Goal: Task Accomplishment & Management: Manage account settings

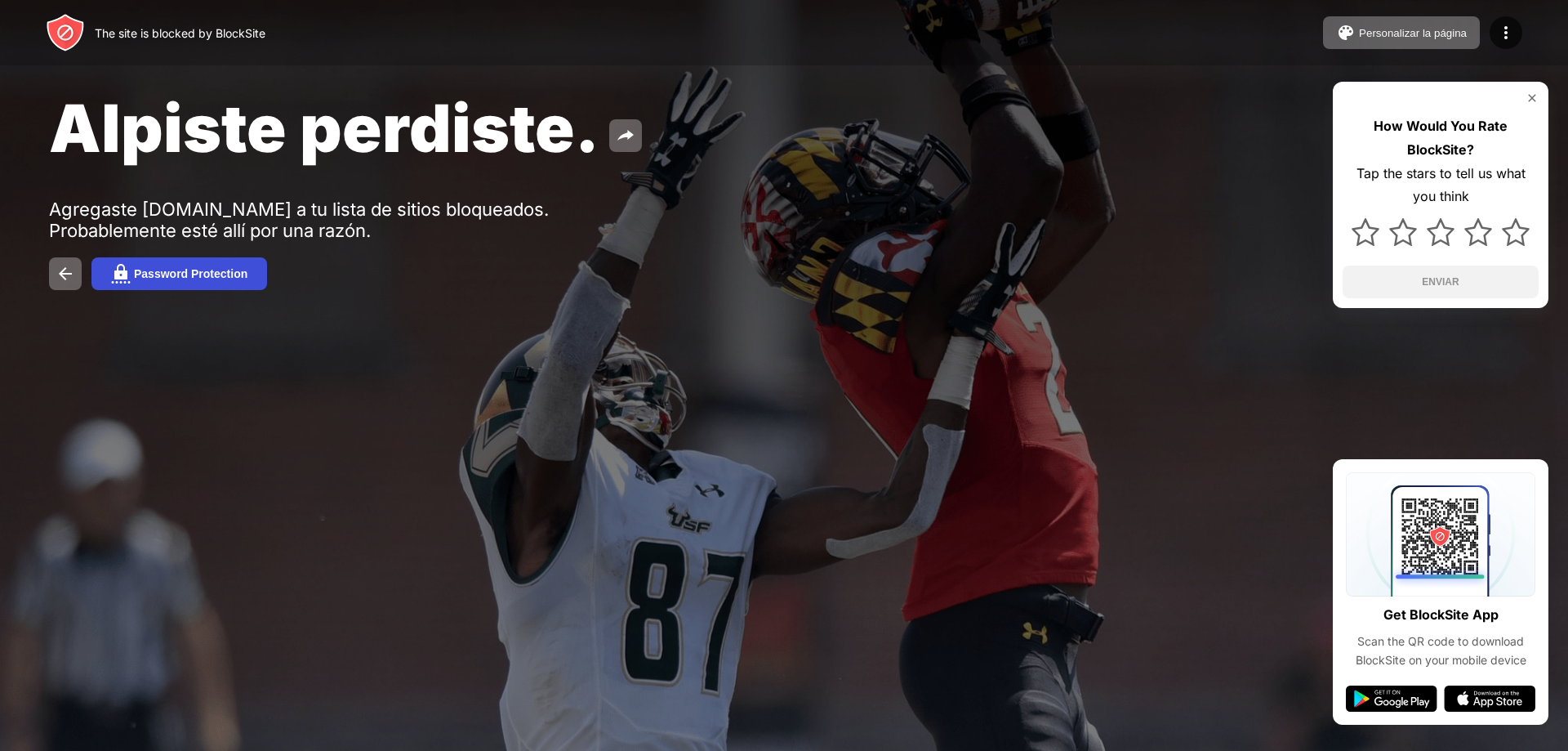
click at [160, 288] on button "Password Protection" at bounding box center [179, 274] width 176 height 33
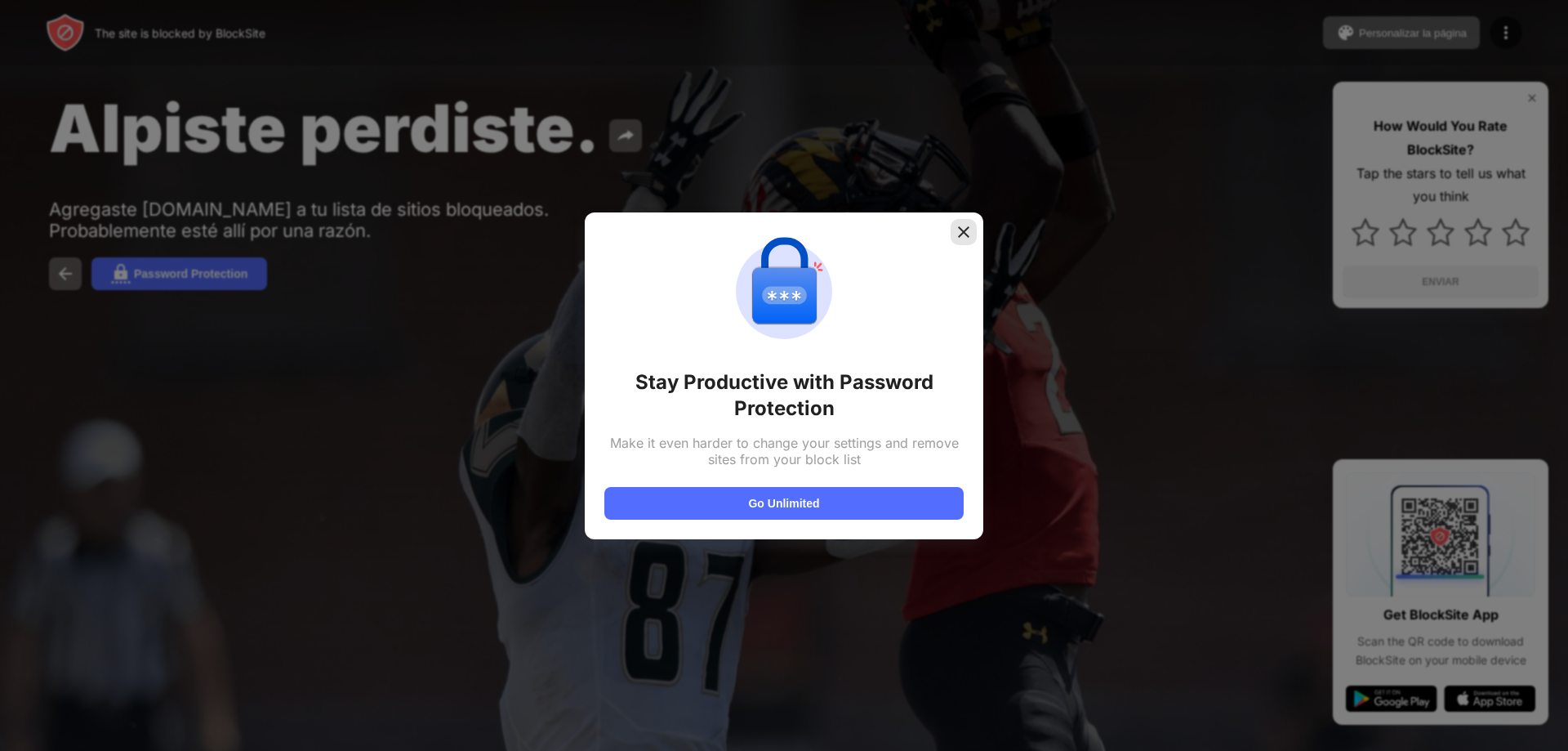
click at [971, 231] on img at bounding box center [963, 232] width 16 height 16
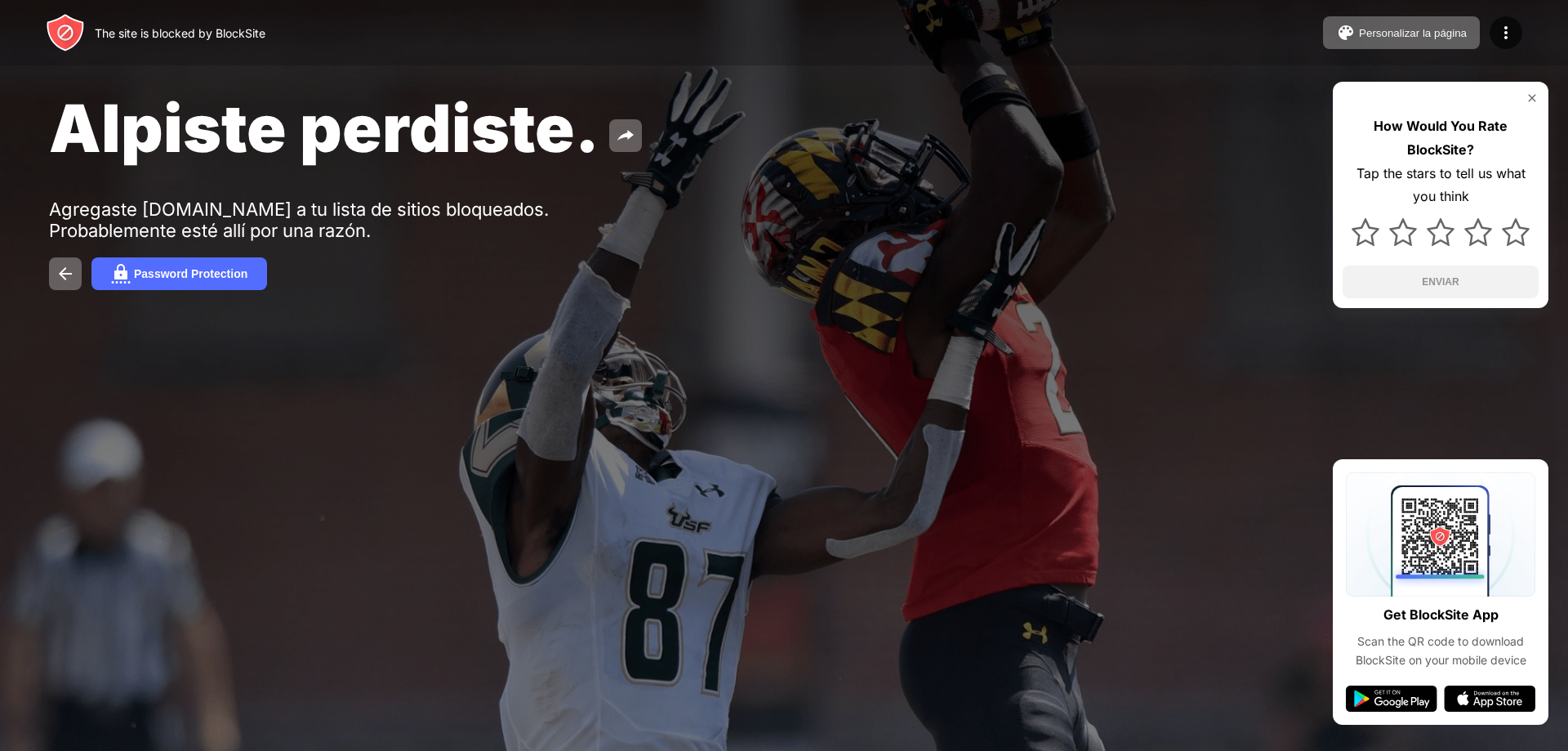
click at [65, 290] on div "Alpiste perdiste. Agregaste [DOMAIN_NAME] a tu lista de sitios bloqueados. Prob…" at bounding box center [784, 189] width 1568 height 379
click at [63, 284] on button at bounding box center [65, 274] width 33 height 33
